Goal: Task Accomplishment & Management: Use online tool/utility

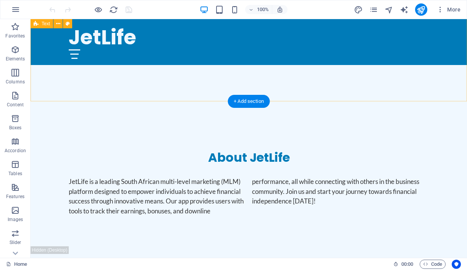
scroll to position [282, 0]
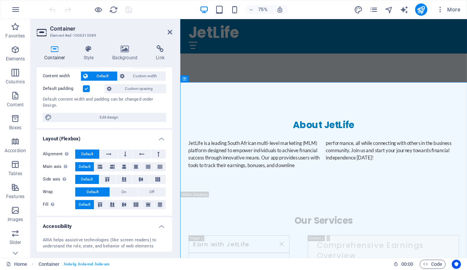
scroll to position [0, 0]
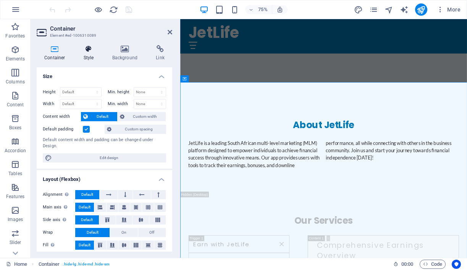
click at [89, 47] on icon at bounding box center [89, 49] width 26 height 8
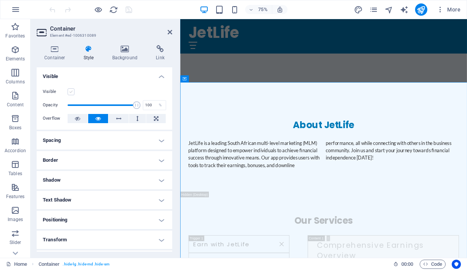
click at [71, 92] on label at bounding box center [71, 91] width 7 height 7
click at [0, 0] on input "Visible" at bounding box center [0, 0] width 0 height 0
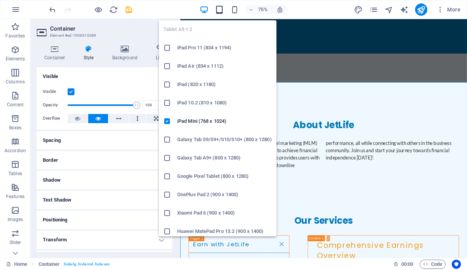
click at [220, 9] on icon "button" at bounding box center [219, 9] width 9 height 9
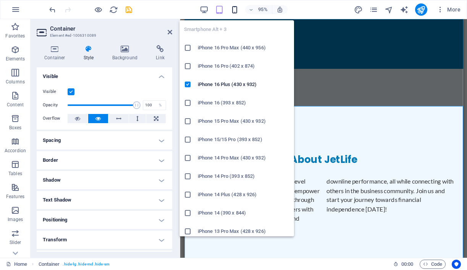
click at [235, 10] on icon "button" at bounding box center [234, 9] width 9 height 9
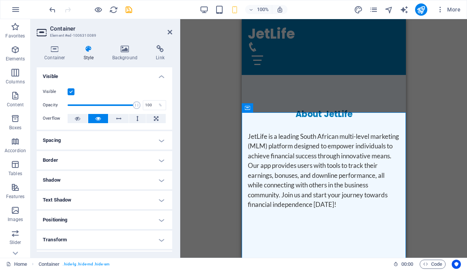
click at [215, 79] on div "Drag here to replace the existing content. Press “Ctrl” if you want to create a…" at bounding box center [323, 138] width 287 height 238
click at [359, 101] on div "About JetLife JetLife is a leading South African multi-level marketing (MLM) pl…" at bounding box center [323, 158] width 164 height 149
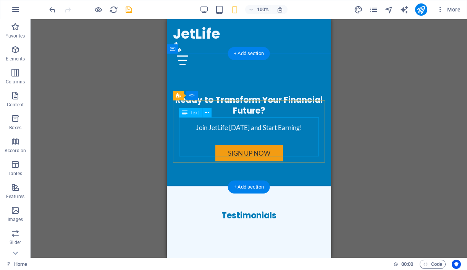
scroll to position [1530, 0]
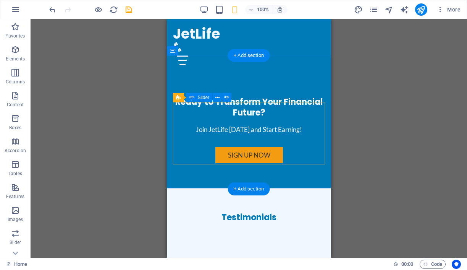
click at [258, 235] on div "Empowerment through Technology! With JetLife, I feel empowered to take control …" at bounding box center [249, 266] width 152 height 62
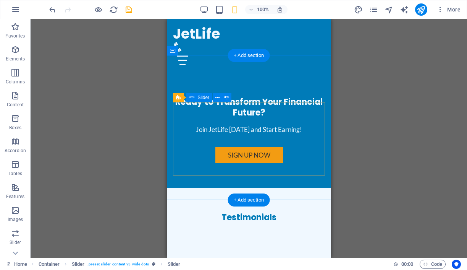
click at [239, 235] on div "Empowerment through Technology! With JetLife, I feel empowered to take control …" at bounding box center [249, 271] width 152 height 73
select select "ms"
select select "s"
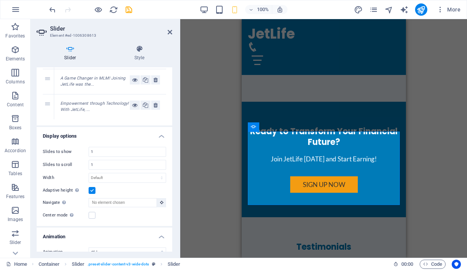
scroll to position [0, 0]
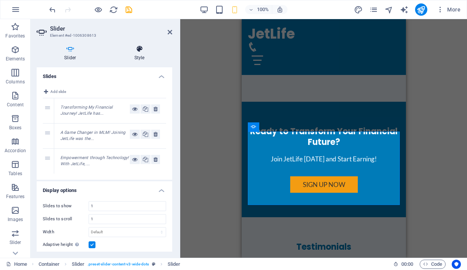
click at [141, 56] on h4 "Style" at bounding box center [139, 53] width 65 height 16
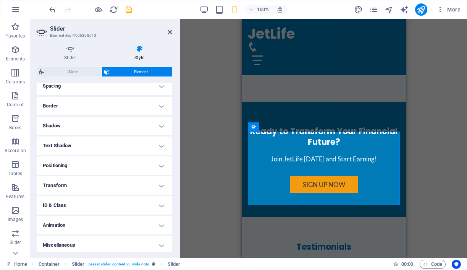
scroll to position [154, 0]
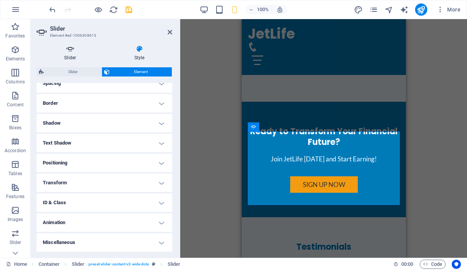
click at [70, 50] on icon at bounding box center [70, 49] width 67 height 8
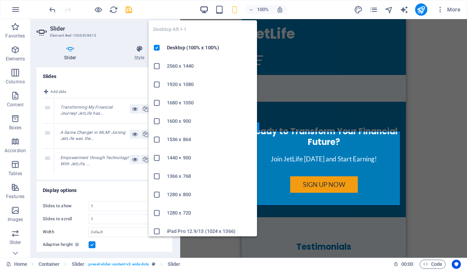
click at [203, 8] on icon "button" at bounding box center [204, 9] width 9 height 9
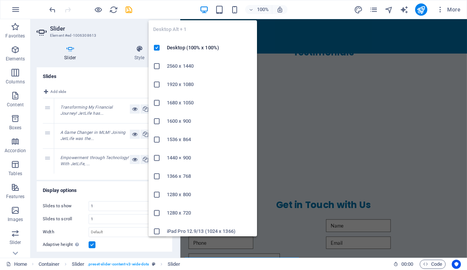
scroll to position [1295, 0]
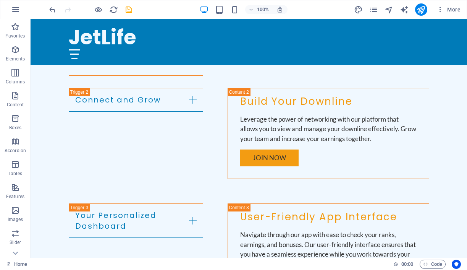
scroll to position [621, 0]
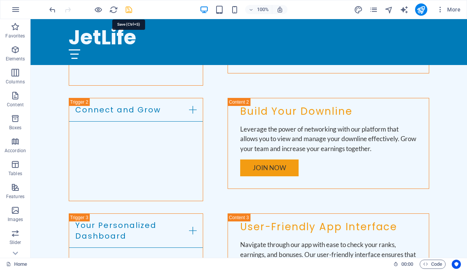
click at [129, 9] on icon "save" at bounding box center [129, 9] width 9 height 9
checkbox input "false"
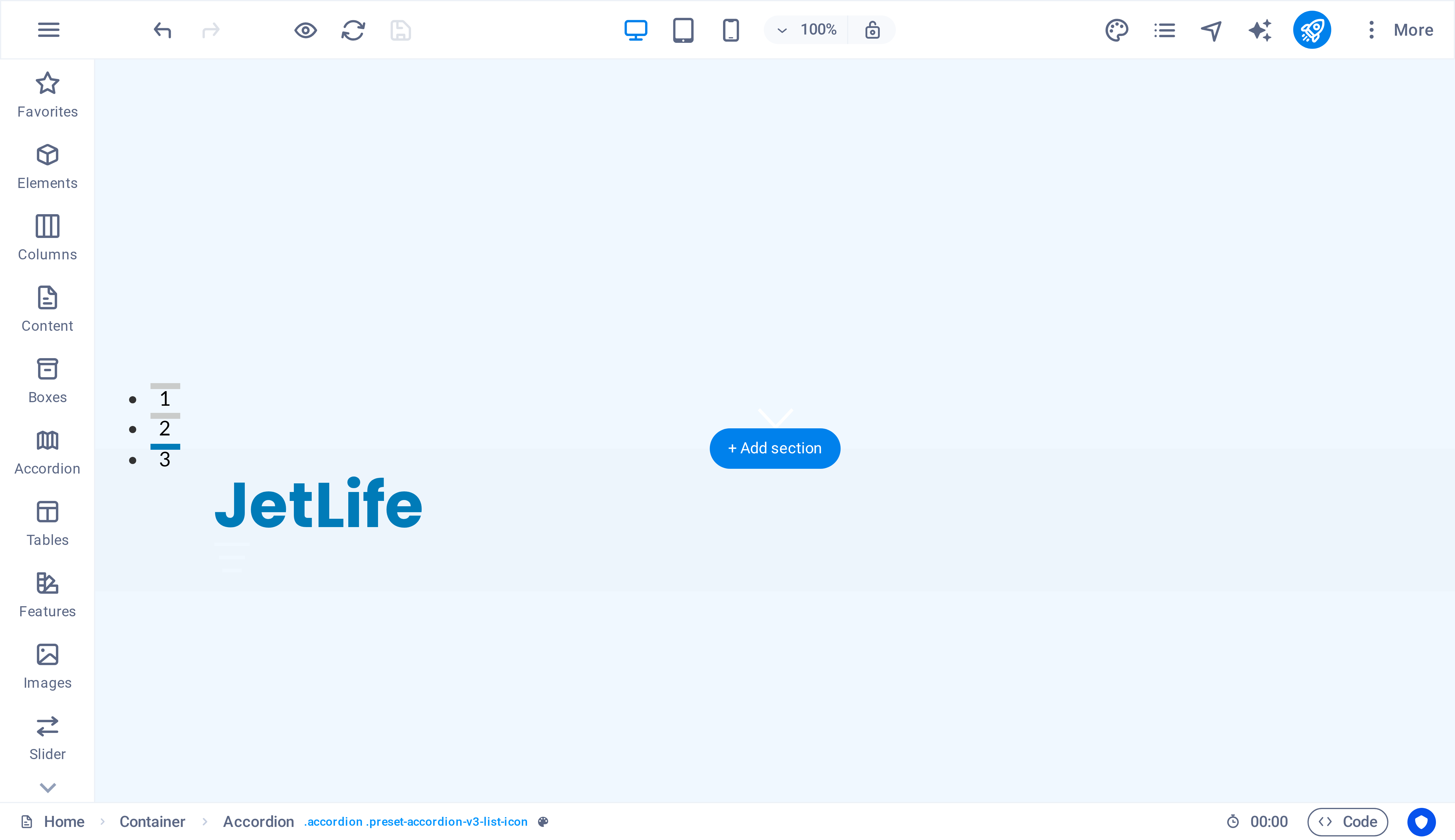
scroll to position [0, 0]
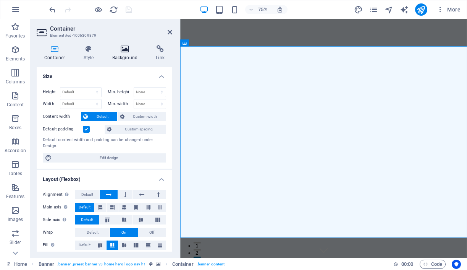
click at [126, 51] on icon at bounding box center [125, 49] width 41 height 8
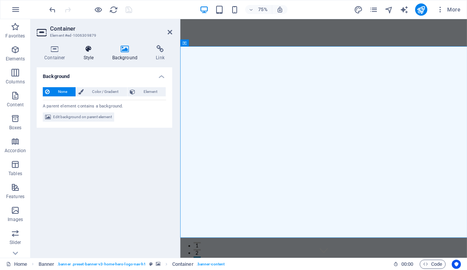
click at [90, 50] on icon at bounding box center [89, 49] width 26 height 8
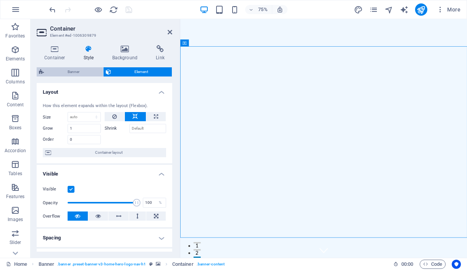
click at [72, 73] on span "Banner" at bounding box center [73, 71] width 55 height 9
select select "preset-banner-v3-home-hero-logo-nav-h1"
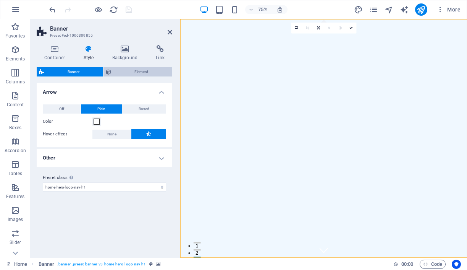
click at [120, 73] on span "Element" at bounding box center [141, 71] width 57 height 9
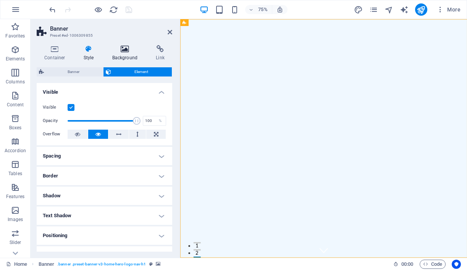
click at [124, 53] on h4 "Background" at bounding box center [127, 53] width 44 height 16
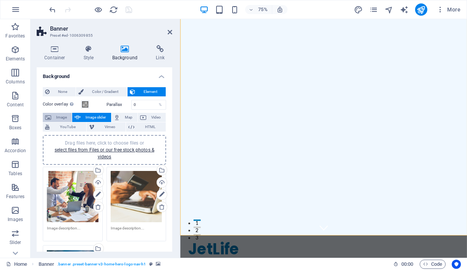
click at [57, 117] on span "Image" at bounding box center [61, 117] width 16 height 9
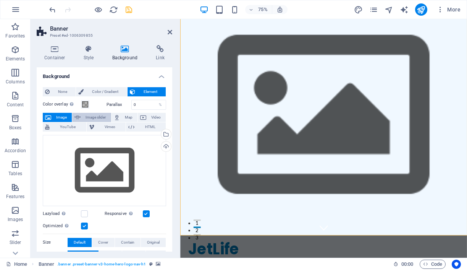
click at [89, 118] on span "Image slider" at bounding box center [96, 117] width 26 height 9
select select "ms"
select select "s"
select select "progressive"
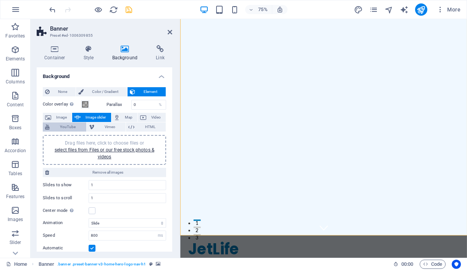
click at [75, 126] on span "YouTube" at bounding box center [68, 126] width 32 height 9
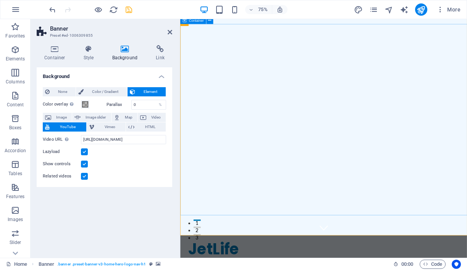
scroll to position [31, 0]
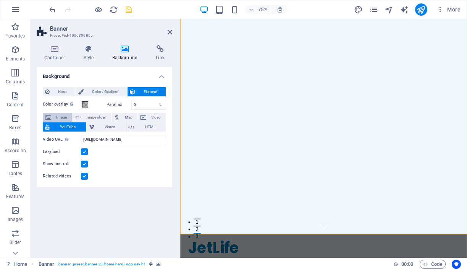
click at [58, 117] on span "Image" at bounding box center [61, 117] width 16 height 9
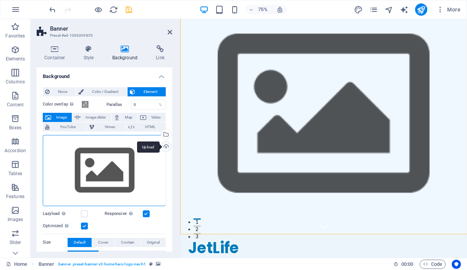
click at [163, 146] on div "Upload" at bounding box center [165, 146] width 11 height 11
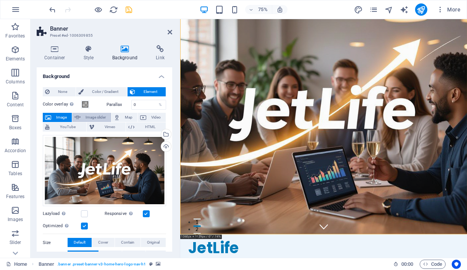
drag, startPoint x: 87, startPoint y: 116, endPoint x: 81, endPoint y: 118, distance: 6.5
click at [87, 116] on span "Image slider" at bounding box center [96, 117] width 26 height 9
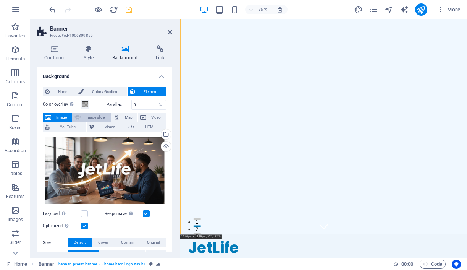
select select "ms"
select select "s"
select select "progressive"
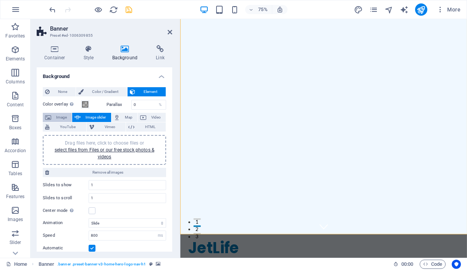
click at [55, 117] on span "Image" at bounding box center [61, 117] width 16 height 9
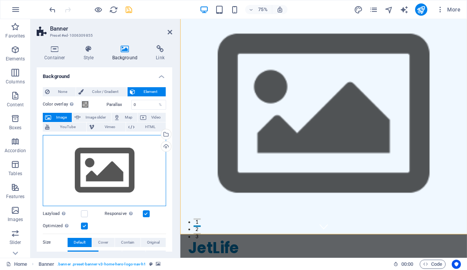
click at [123, 176] on div "Drag files here, click to choose files or select files from Files or our free s…" at bounding box center [104, 170] width 123 height 71
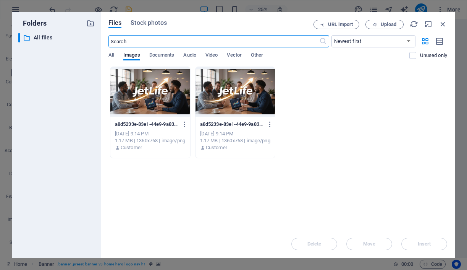
click at [149, 97] on div at bounding box center [150, 92] width 80 height 50
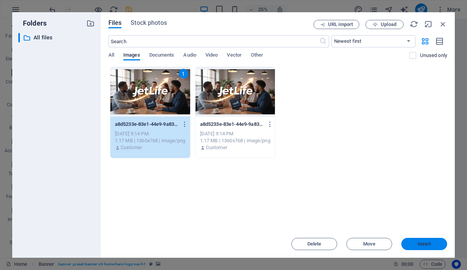
drag, startPoint x: 422, startPoint y: 241, endPoint x: 322, endPoint y: 296, distance: 113.9
click at [422, 241] on span "Insert" at bounding box center [424, 243] width 13 height 5
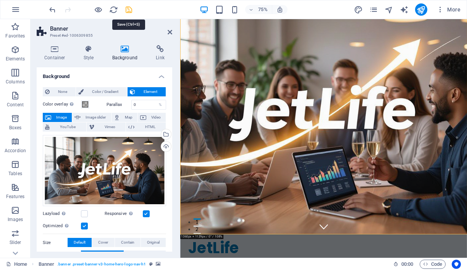
click at [130, 9] on icon "save" at bounding box center [129, 9] width 9 height 9
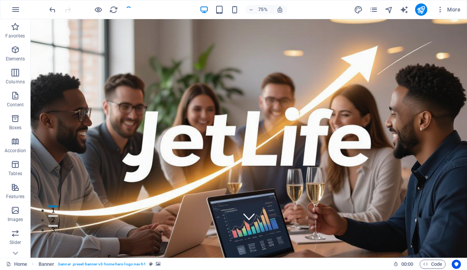
checkbox input "false"
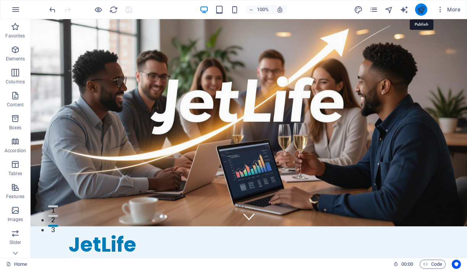
click at [419, 13] on icon "publish" at bounding box center [421, 9] width 9 height 9
